Goal: Transaction & Acquisition: Subscribe to service/newsletter

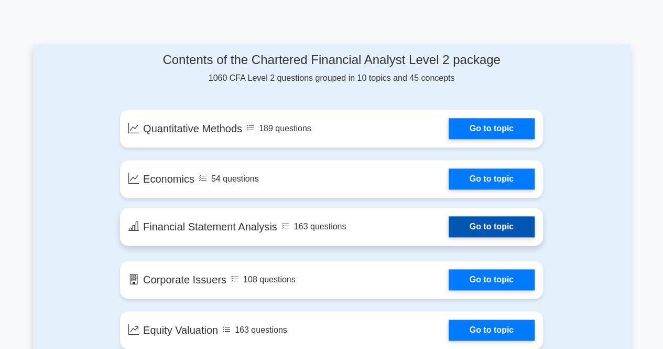
scroll to position [699, 0]
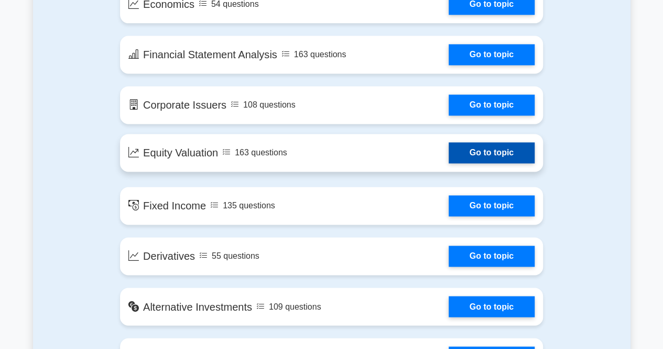
click at [472, 155] on link "Go to topic" at bounding box center [492, 152] width 86 height 21
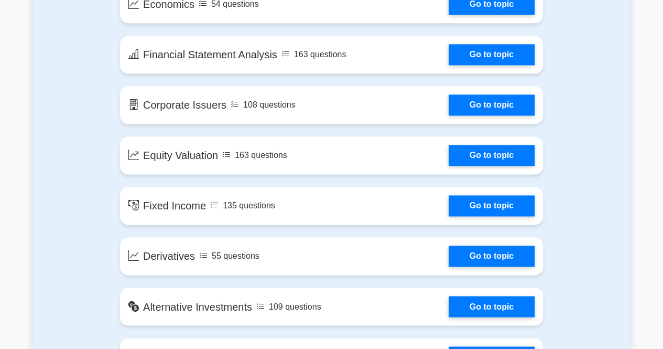
scroll to position [0, 0]
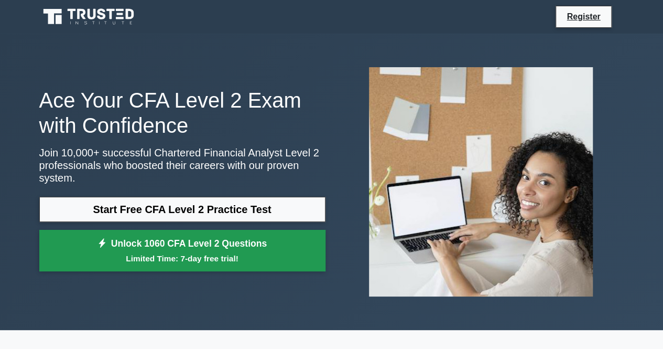
click at [221, 252] on small "Limited Time: 7-day free trial!" at bounding box center [182, 258] width 260 height 12
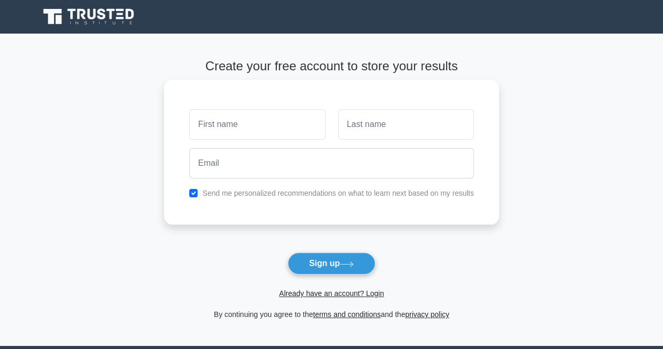
click at [293, 133] on input "text" at bounding box center [257, 124] width 136 height 30
type input "c"
type input "mamak"
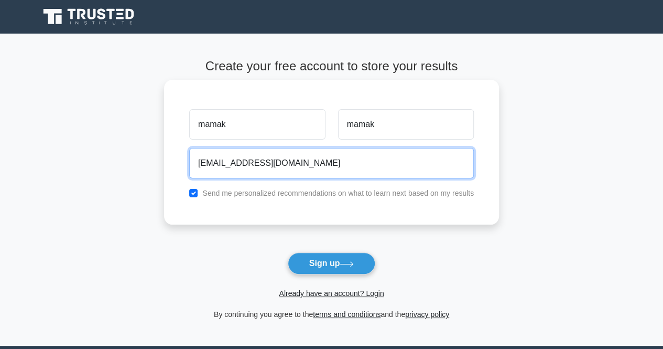
type input "mamak123@gmail.com"
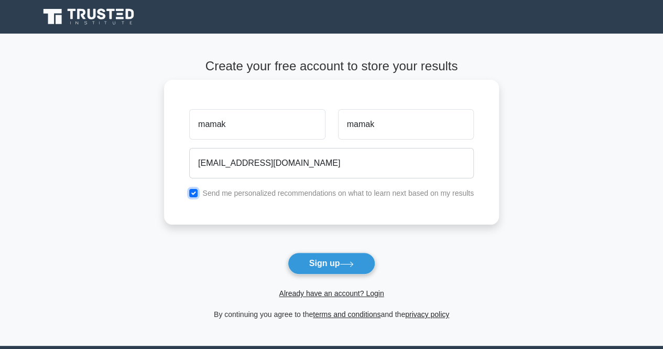
click at [195, 194] on input "checkbox" at bounding box center [193, 193] width 8 height 8
checkbox input "false"
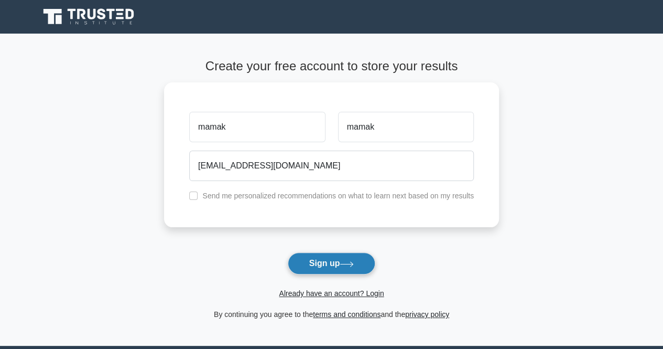
click at [322, 259] on button "Sign up" at bounding box center [332, 263] width 88 height 22
